Goal: Purchase product/service

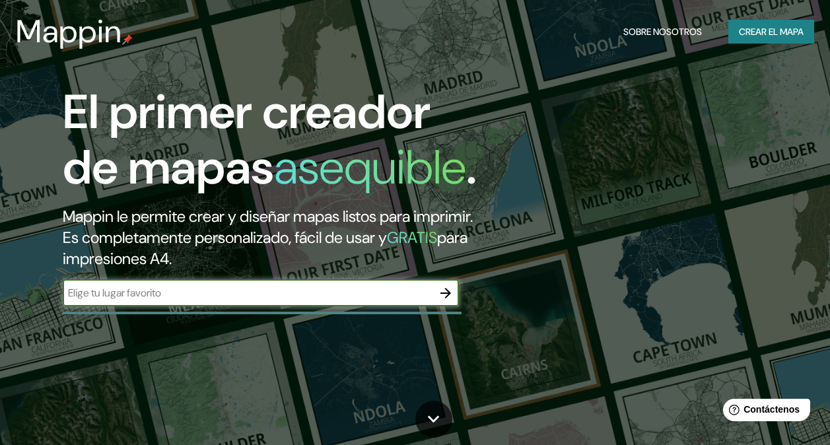
click at [394, 300] on input "text" at bounding box center [248, 292] width 370 height 15
type input "[GEOGRAPHIC_DATA][PERSON_NAME]"
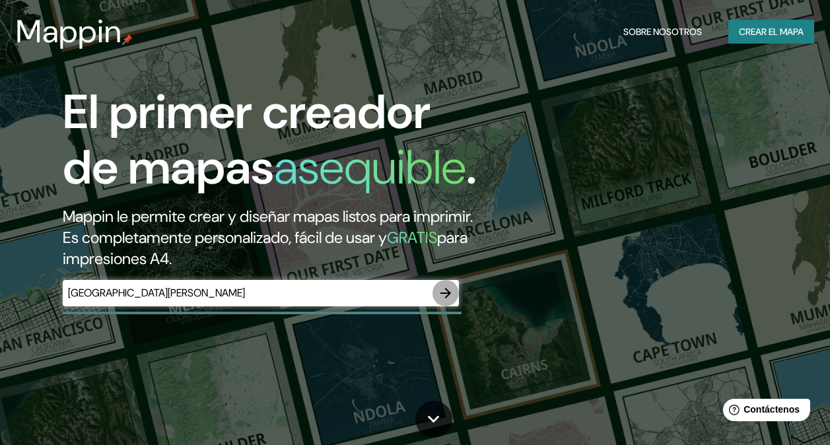
click at [444, 301] on icon "button" at bounding box center [446, 293] width 16 height 16
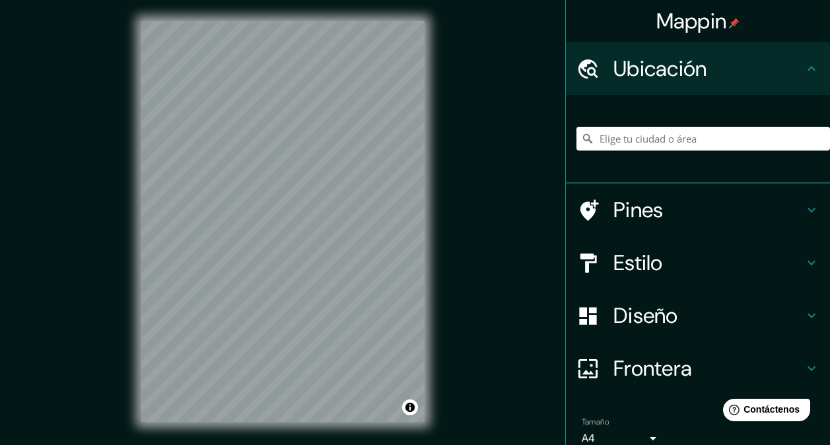
click at [640, 210] on h4 "Pines" at bounding box center [708, 210] width 190 height 26
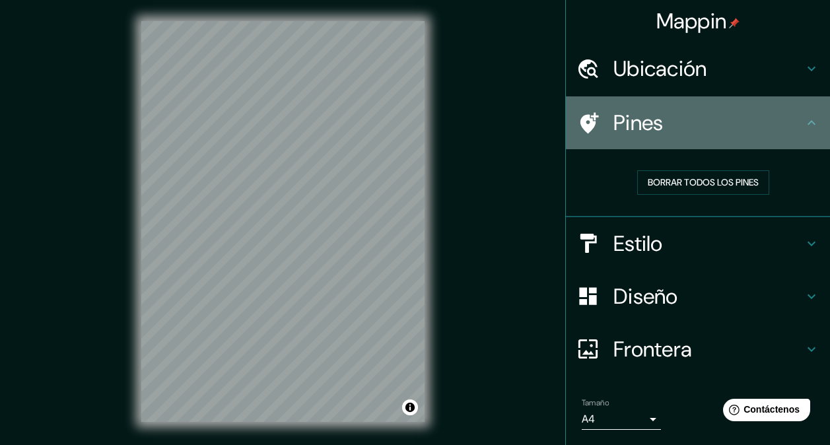
click at [641, 129] on h4 "Pines" at bounding box center [708, 123] width 190 height 26
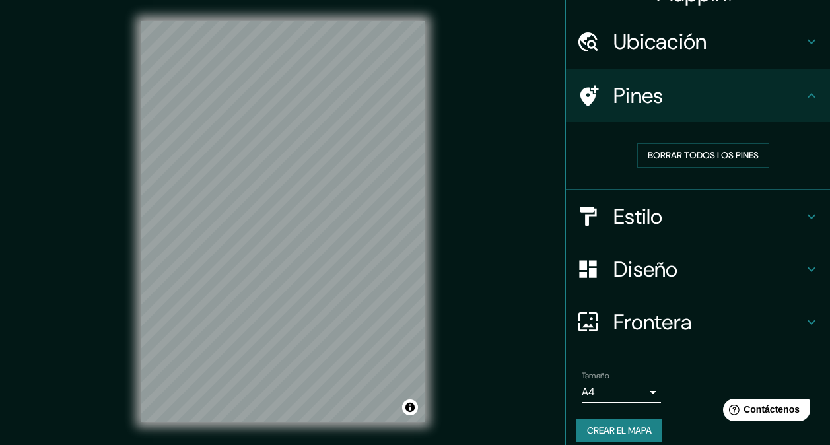
scroll to position [40, 0]
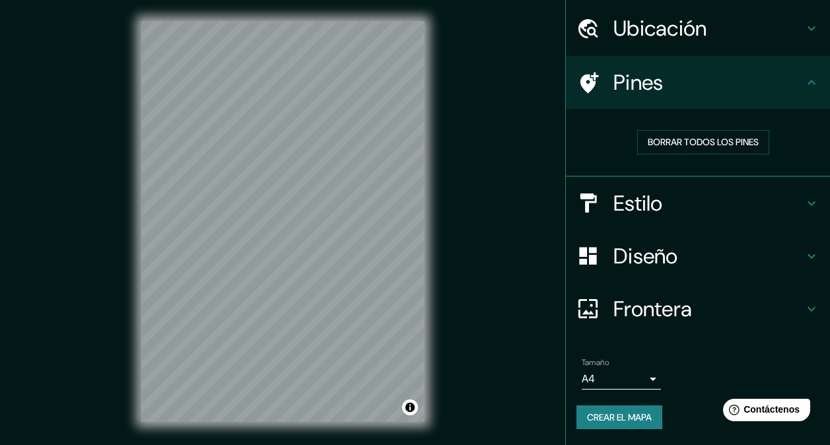
click at [642, 381] on body "Mappin Ubicación Pines Borrar todos los pines Estilo Diseño Frontera Elige un b…" at bounding box center [415, 222] width 830 height 445
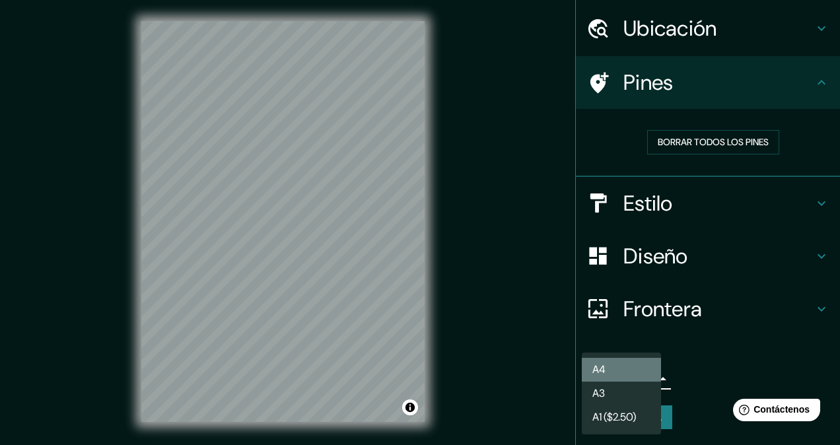
click at [644, 372] on li "A4" at bounding box center [621, 370] width 79 height 24
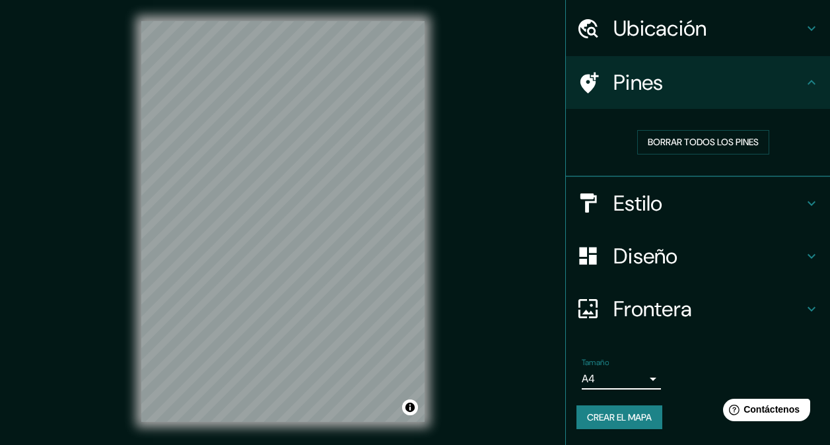
click at [665, 306] on h4 "Frontera" at bounding box center [708, 309] width 190 height 26
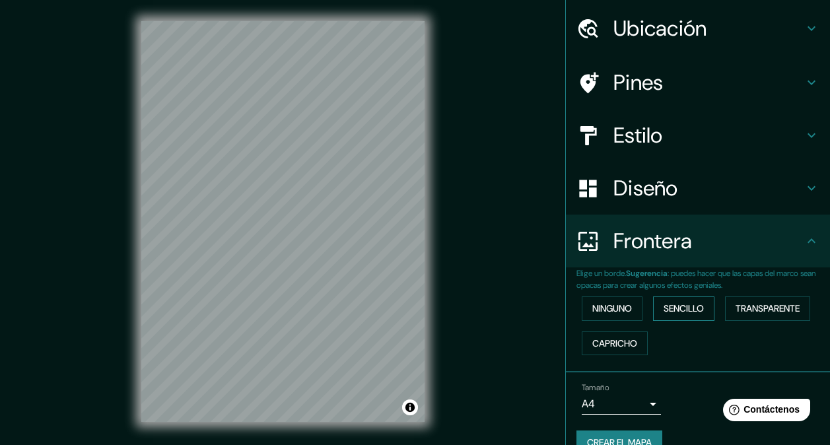
click at [673, 306] on font "Sencillo" at bounding box center [683, 308] width 40 height 17
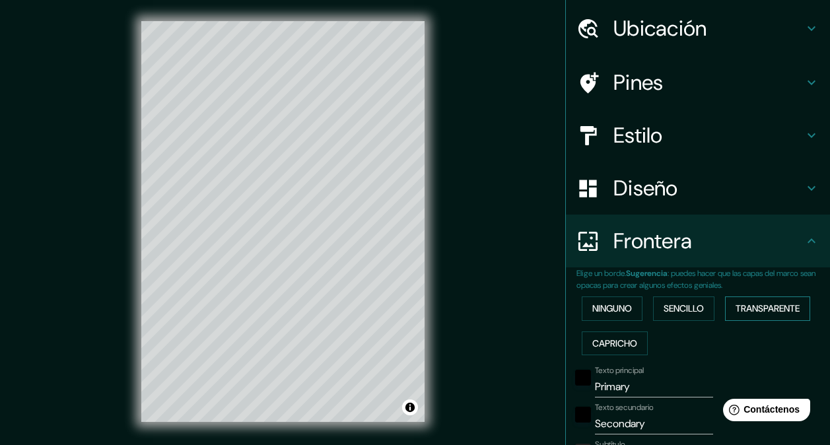
click at [761, 308] on font "Transparente" at bounding box center [767, 308] width 64 height 17
click at [601, 310] on font "Ninguno" at bounding box center [612, 308] width 40 height 17
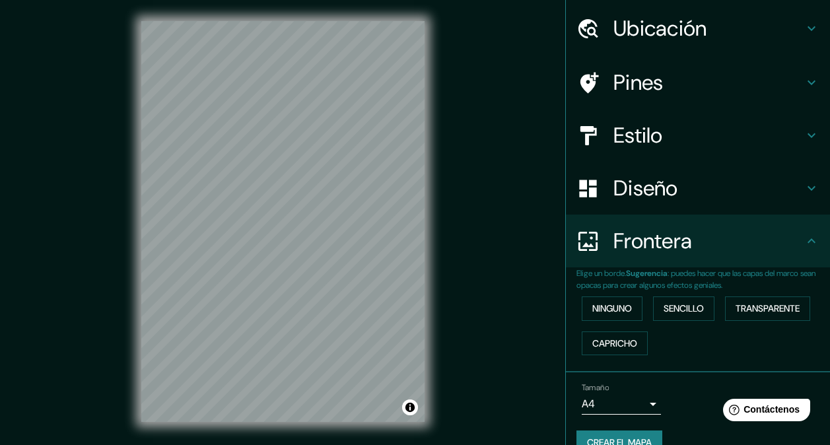
click at [644, 237] on h4 "Frontera" at bounding box center [708, 241] width 190 height 26
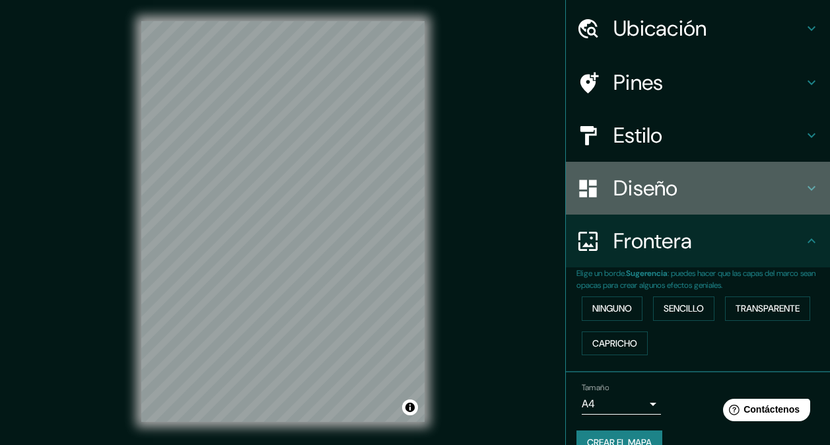
click at [655, 190] on h4 "Diseño" at bounding box center [708, 188] width 190 height 26
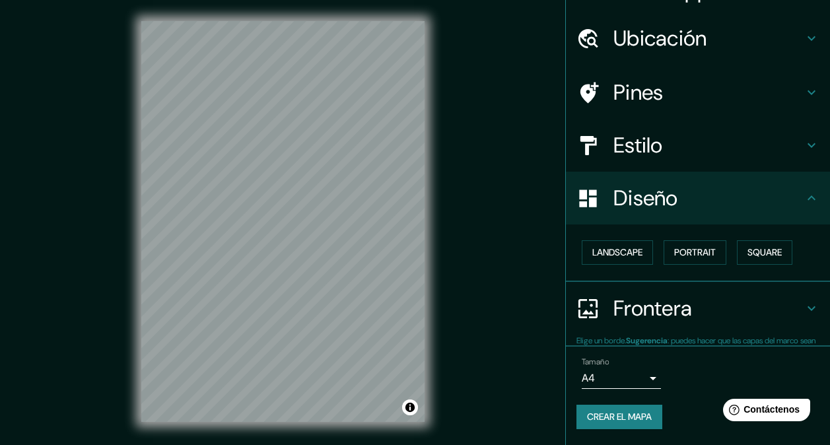
scroll to position [30, 0]
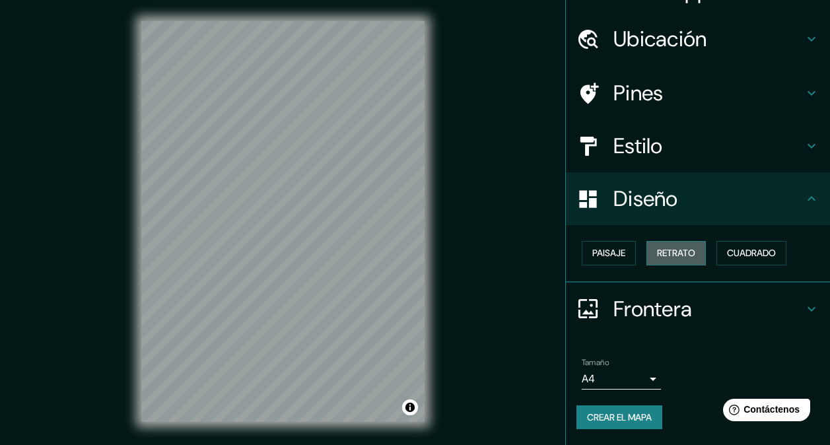
click at [683, 250] on font "Retrato" at bounding box center [676, 253] width 38 height 17
click at [742, 256] on font "Cuadrado" at bounding box center [751, 253] width 49 height 17
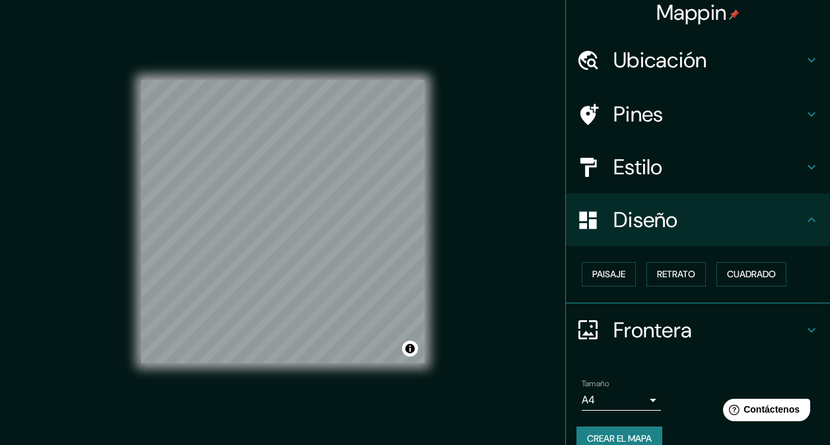
scroll to position [0, 0]
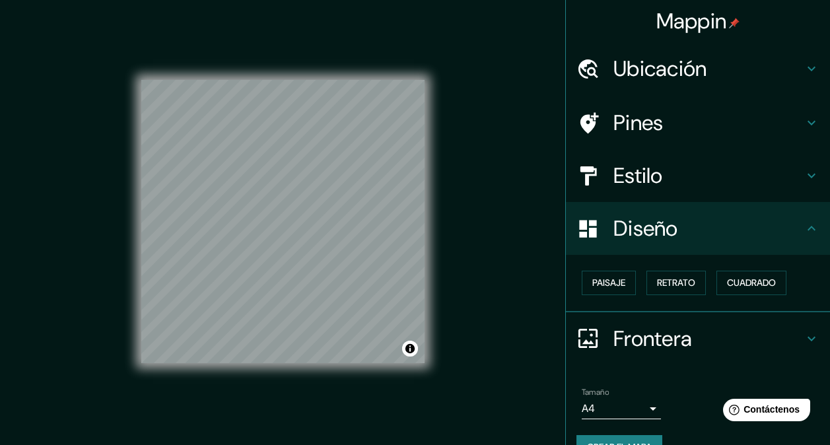
click at [683, 167] on h4 "Estilo" at bounding box center [708, 175] width 190 height 26
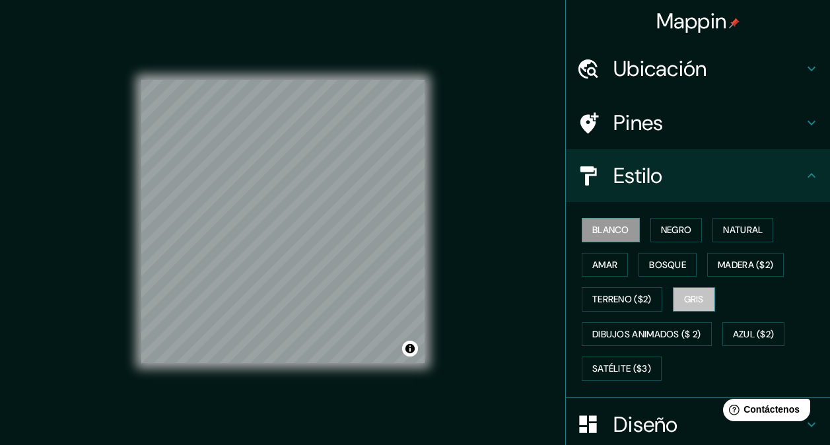
click at [693, 300] on font "Gris" at bounding box center [694, 299] width 20 height 17
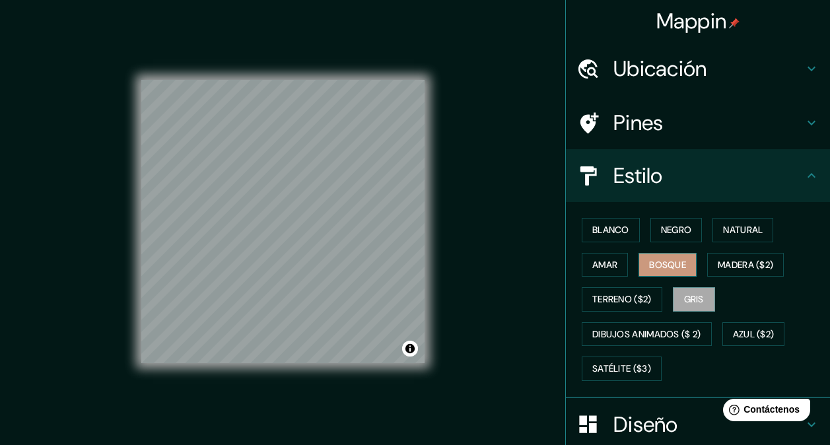
click at [660, 265] on font "Bosque" at bounding box center [667, 265] width 37 height 17
click at [613, 231] on font "Blanco" at bounding box center [610, 230] width 37 height 17
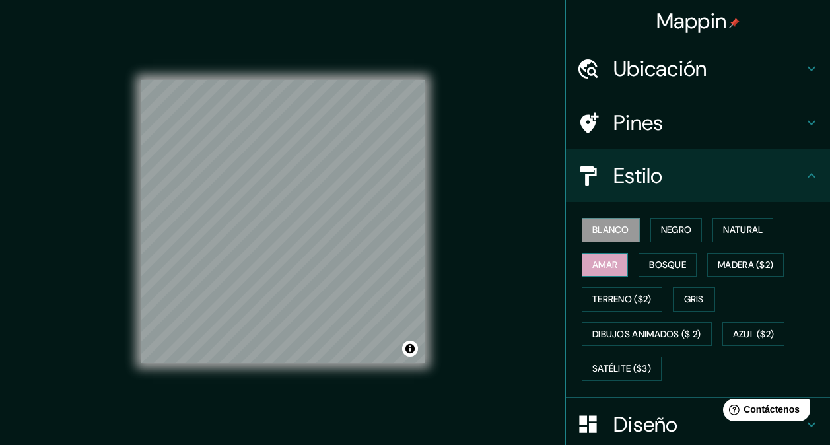
click at [609, 258] on button "Amar" at bounding box center [605, 265] width 46 height 24
click at [661, 228] on font "Negro" at bounding box center [676, 230] width 31 height 17
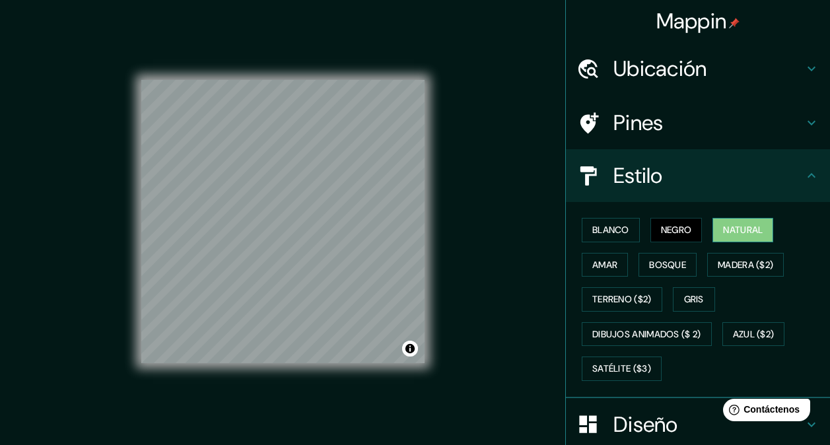
click at [745, 230] on font "Natural" at bounding box center [743, 230] width 40 height 17
click at [665, 264] on font "Bosque" at bounding box center [667, 265] width 37 height 17
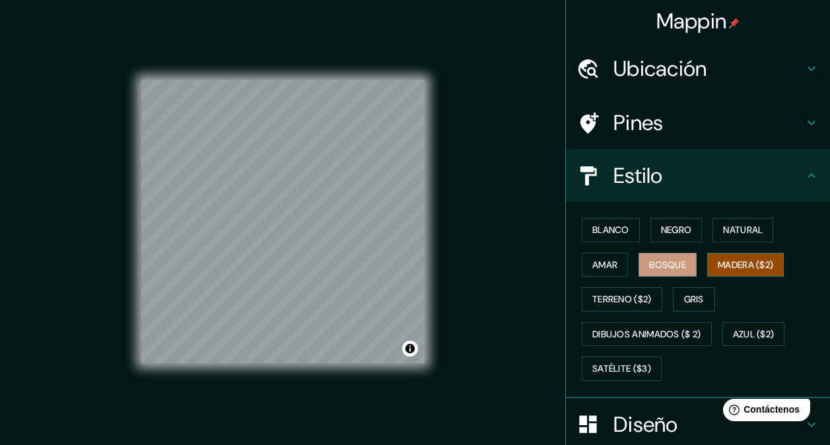
click at [718, 267] on font "Madera ($2)" at bounding box center [745, 265] width 55 height 17
click at [684, 304] on font "Gris" at bounding box center [694, 299] width 20 height 17
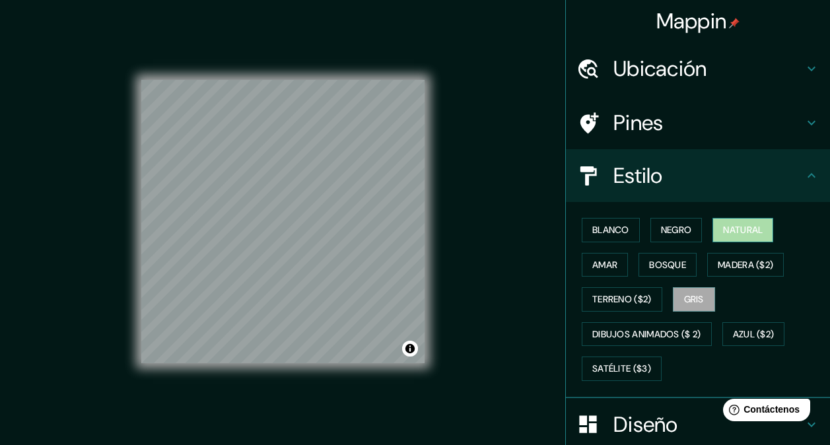
click at [727, 238] on font "Natural" at bounding box center [743, 230] width 40 height 17
click at [674, 232] on font "Negro" at bounding box center [676, 230] width 31 height 17
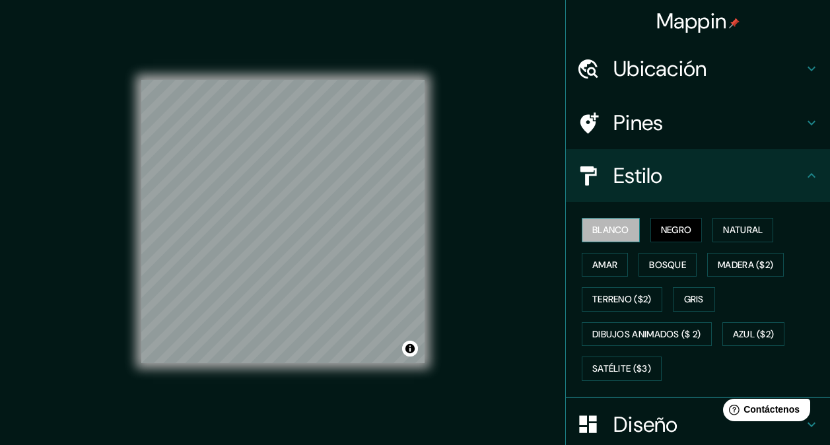
click at [615, 230] on font "Blanco" at bounding box center [610, 230] width 37 height 17
click at [655, 172] on h4 "Estilo" at bounding box center [708, 175] width 190 height 26
click at [669, 126] on h4 "Pines" at bounding box center [708, 123] width 190 height 26
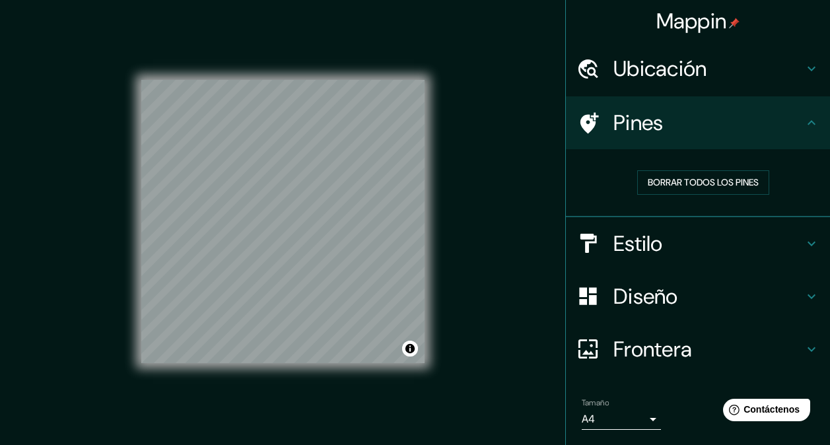
click at [669, 126] on h4 "Pines" at bounding box center [708, 123] width 190 height 26
click at [677, 64] on h4 "Ubicación" at bounding box center [708, 68] width 190 height 26
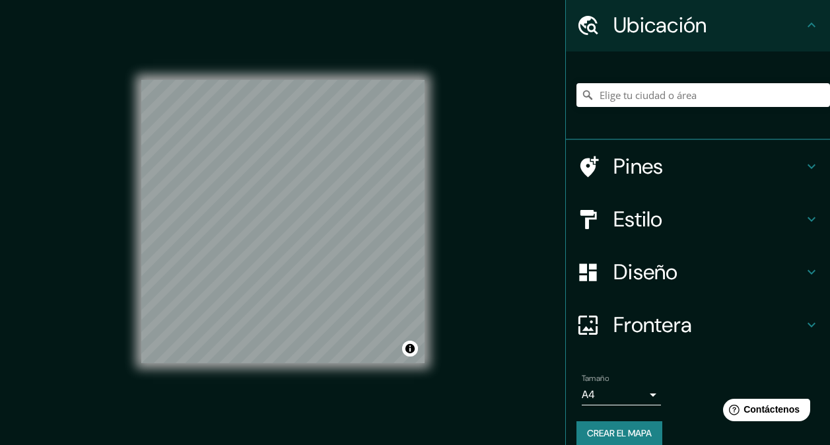
scroll to position [59, 0]
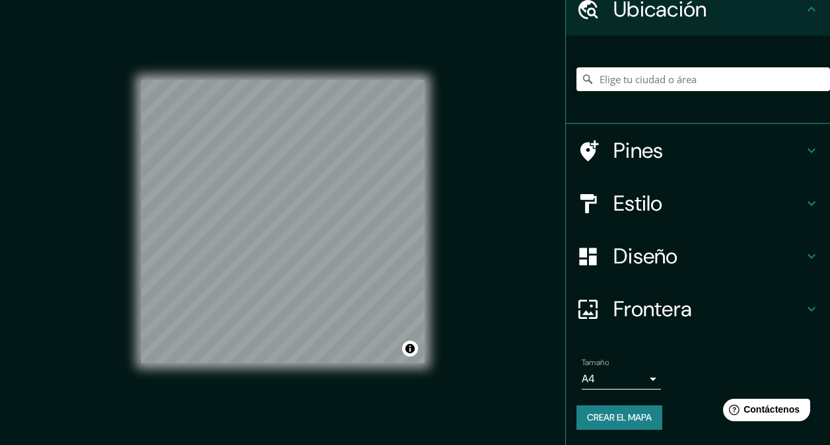
click at [676, 183] on div "Estilo" at bounding box center [698, 203] width 264 height 53
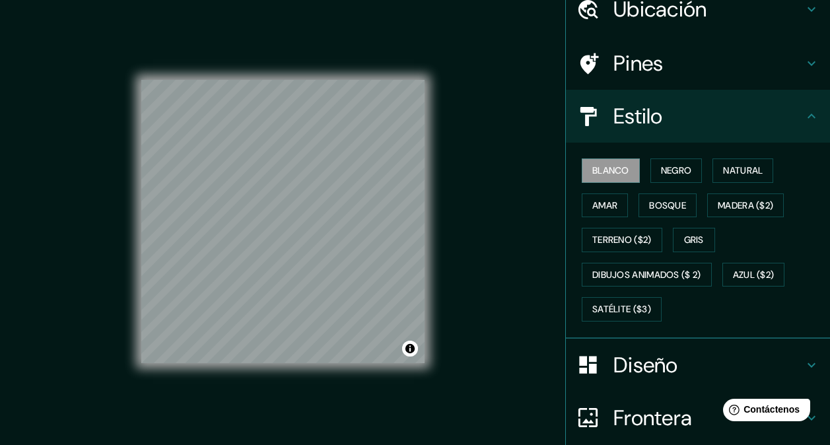
click at [677, 65] on h4 "Pines" at bounding box center [708, 63] width 190 height 26
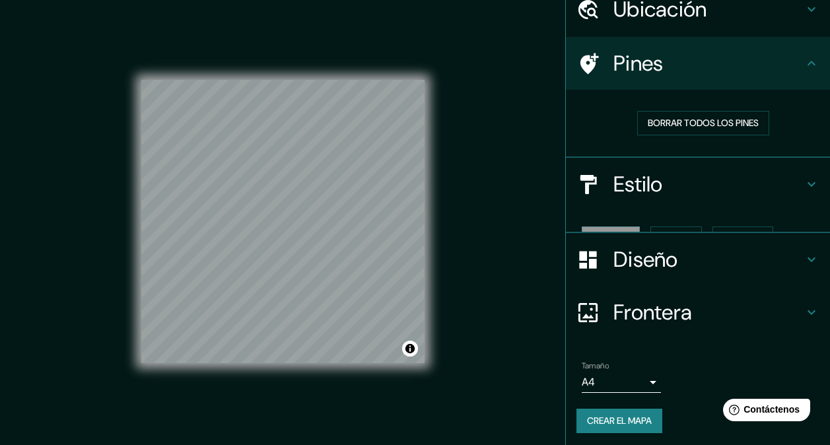
scroll to position [40, 0]
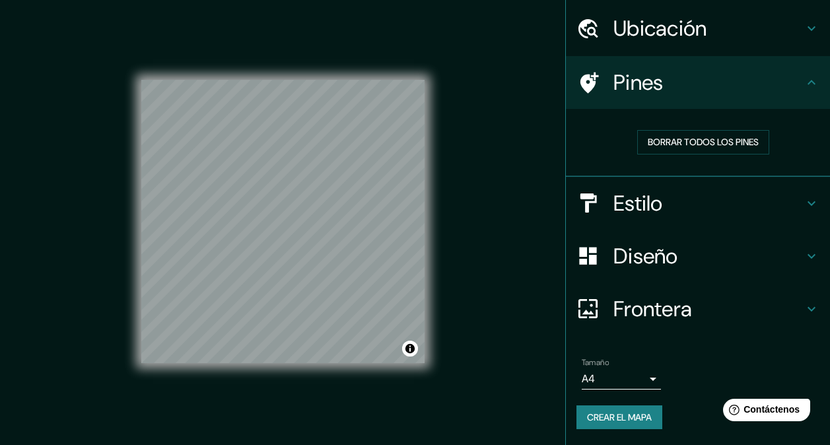
click at [672, 83] on h4 "Pines" at bounding box center [708, 82] width 190 height 26
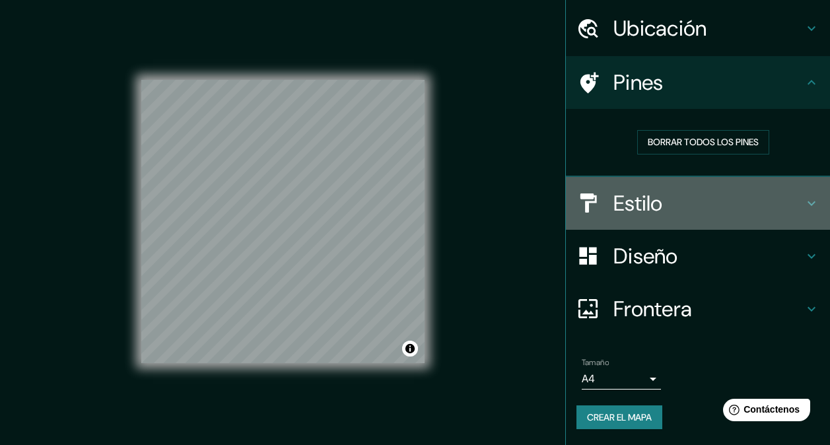
click at [678, 209] on h4 "Estilo" at bounding box center [708, 203] width 190 height 26
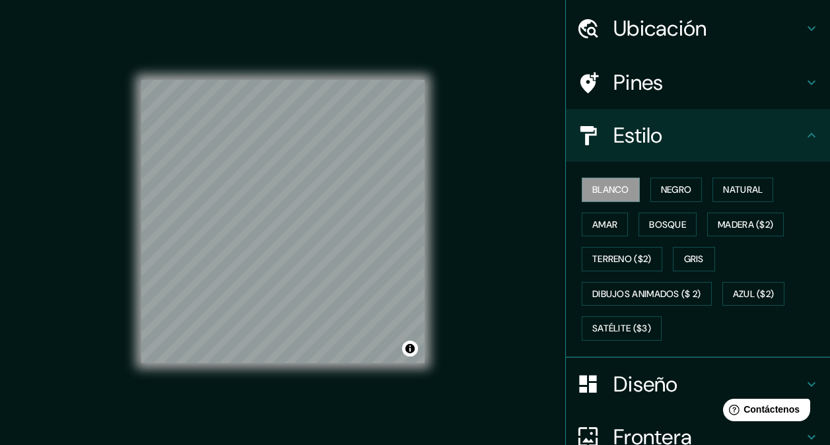
click at [685, 151] on div "Estilo" at bounding box center [698, 135] width 264 height 53
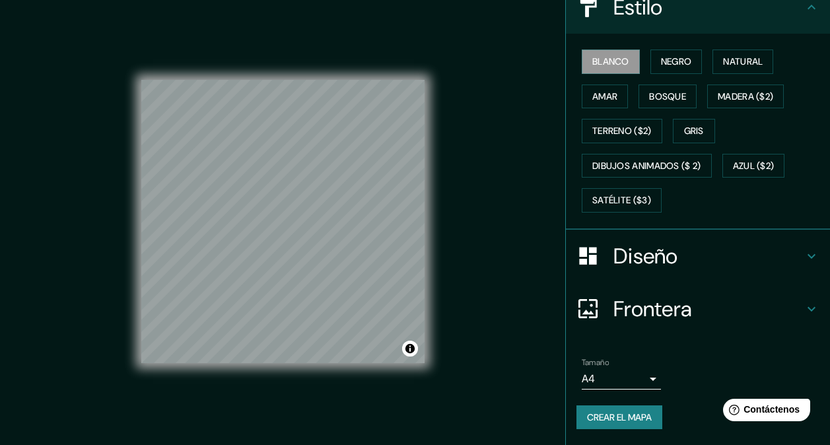
click at [803, 306] on icon at bounding box center [811, 309] width 16 height 16
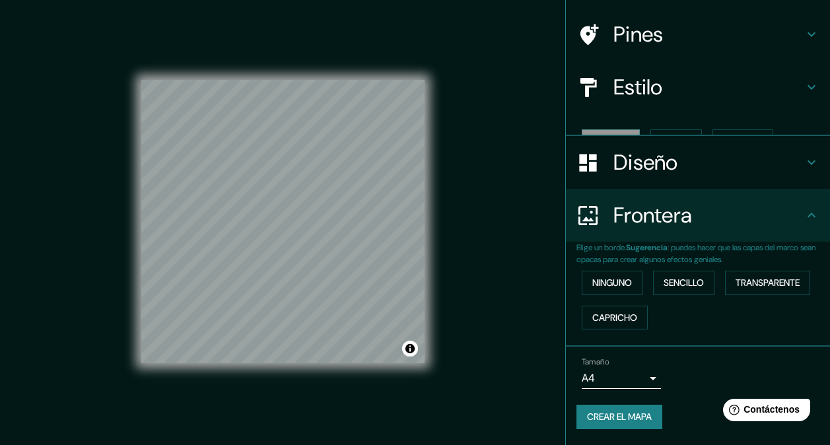
scroll to position [65, 0]
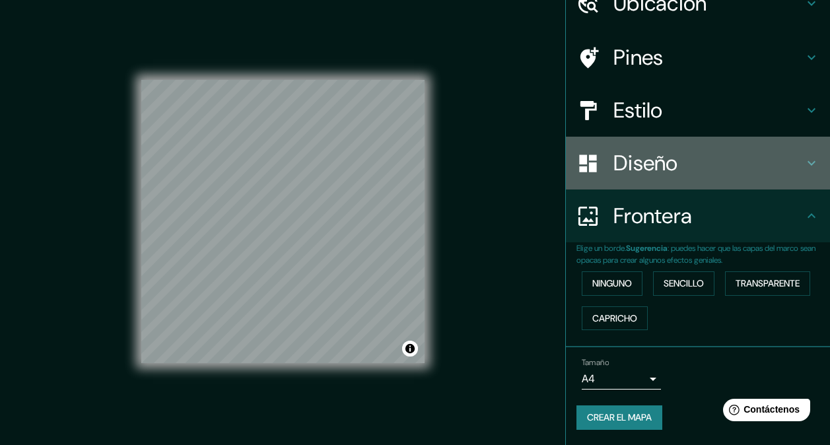
click at [803, 159] on icon at bounding box center [811, 163] width 16 height 16
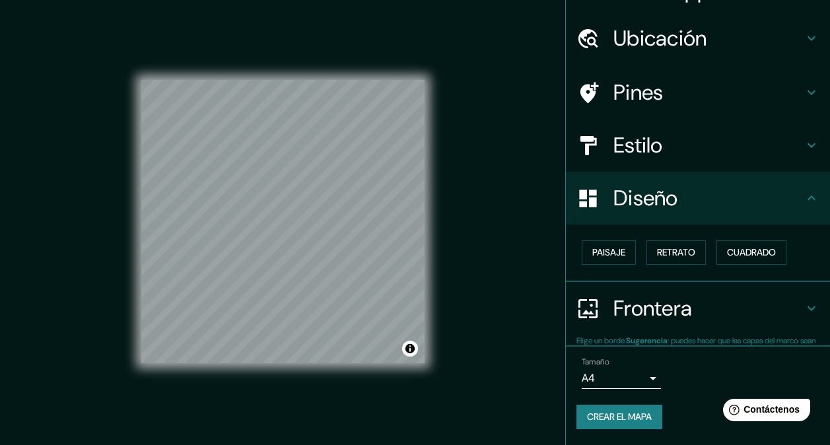
scroll to position [30, 0]
click at [804, 192] on icon at bounding box center [811, 199] width 16 height 16
click at [803, 203] on icon at bounding box center [811, 199] width 16 height 16
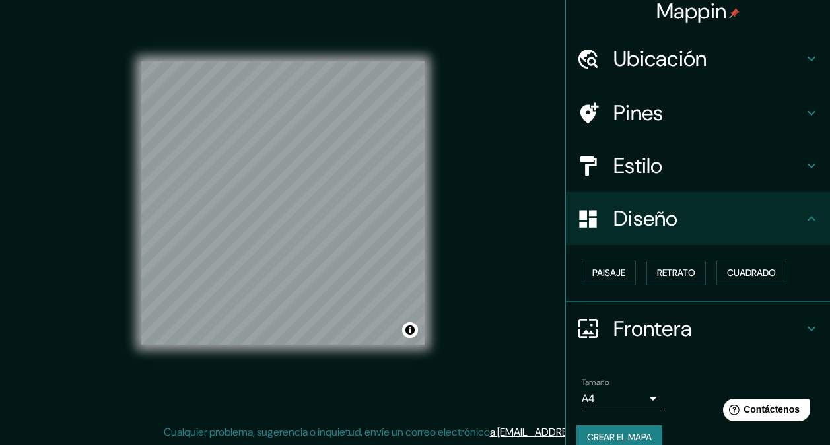
scroll to position [0, 0]
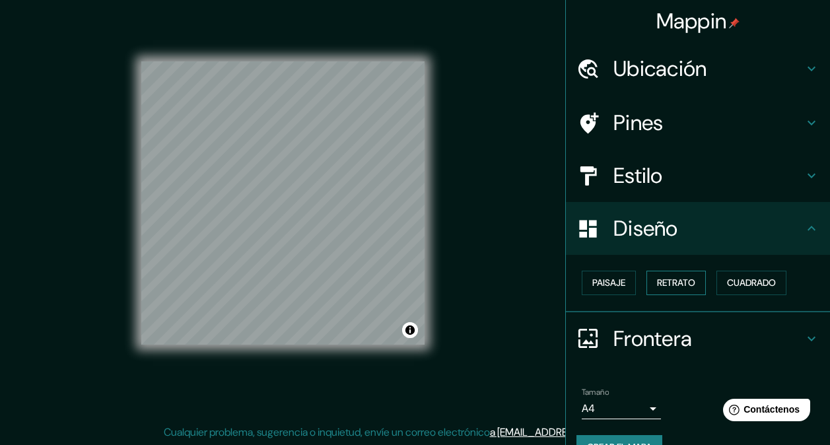
click at [677, 286] on font "Retrato" at bounding box center [676, 283] width 38 height 17
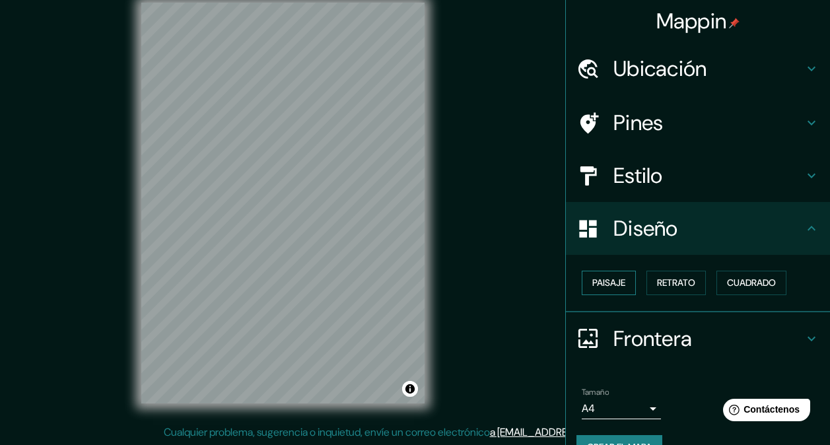
click at [605, 284] on font "Paisaje" at bounding box center [608, 283] width 33 height 17
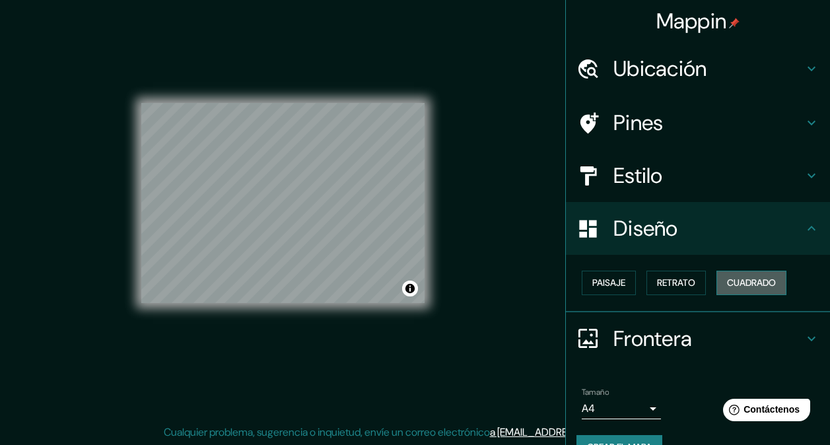
click at [741, 287] on font "Cuadrado" at bounding box center [751, 283] width 49 height 17
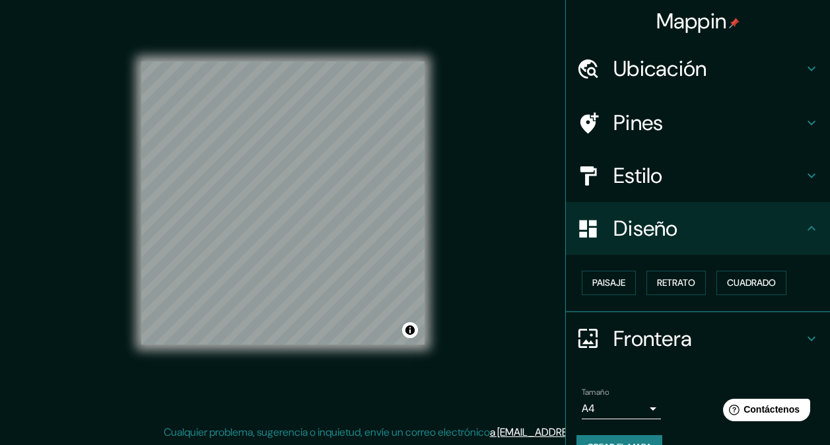
click at [669, 168] on h4 "Estilo" at bounding box center [708, 175] width 190 height 26
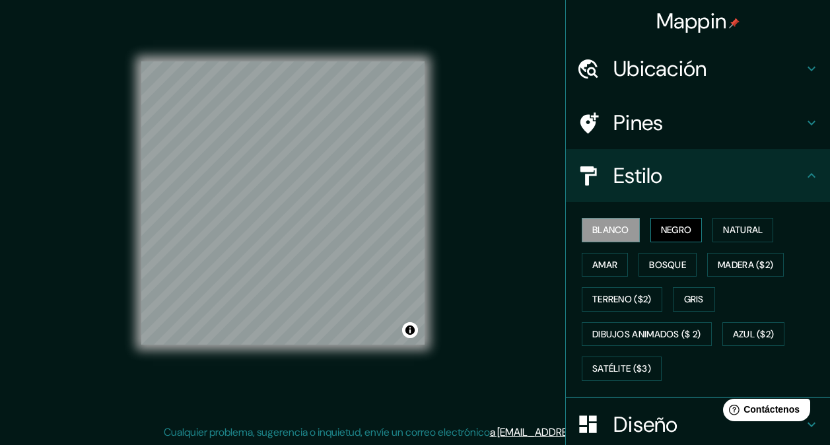
click at [662, 228] on font "Negro" at bounding box center [676, 230] width 31 height 17
click at [723, 225] on font "Natural" at bounding box center [743, 230] width 40 height 17
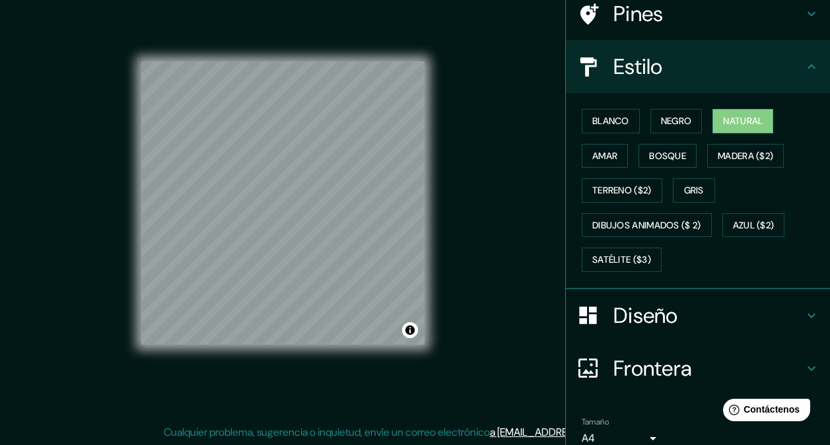
scroll to position [168, 0]
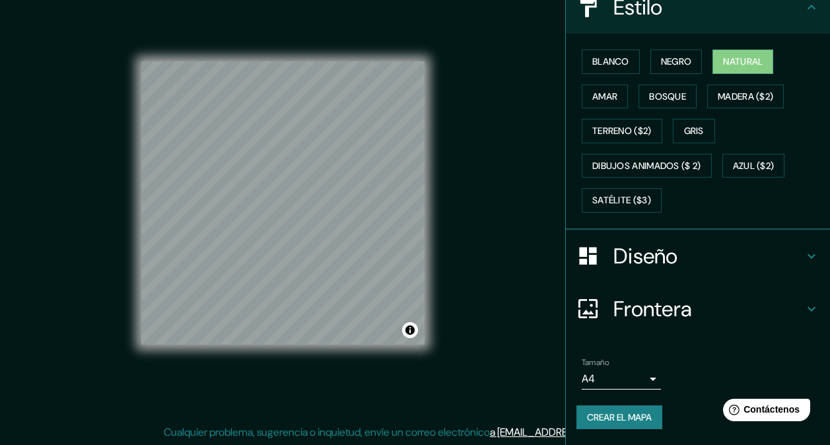
click at [632, 420] on font "Crear el mapa" at bounding box center [619, 417] width 65 height 17
drag, startPoint x: 641, startPoint y: 419, endPoint x: 655, endPoint y: 391, distance: 31.0
click at [642, 419] on font "Crear el mapa" at bounding box center [619, 417] width 65 height 17
